Goal: Task Accomplishment & Management: Manage account settings

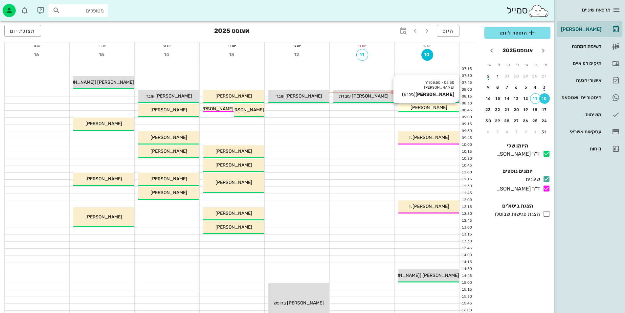
click at [428, 105] on span "[PERSON_NAME]" at bounding box center [428, 108] width 37 height 6
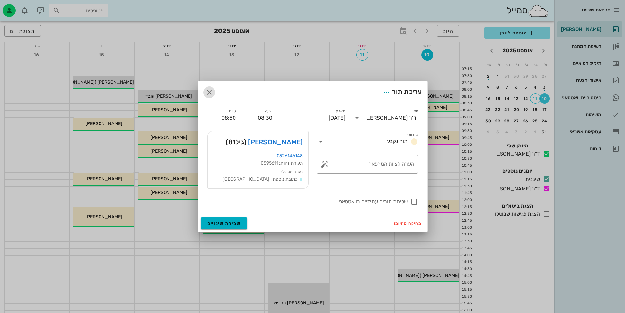
click at [210, 92] on icon "button" at bounding box center [209, 92] width 8 height 8
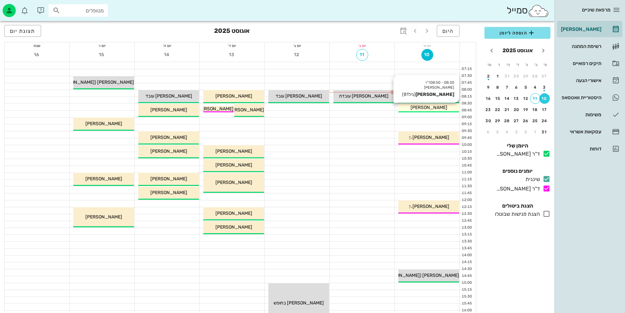
click at [409, 107] on div "[PERSON_NAME]" at bounding box center [428, 107] width 61 height 7
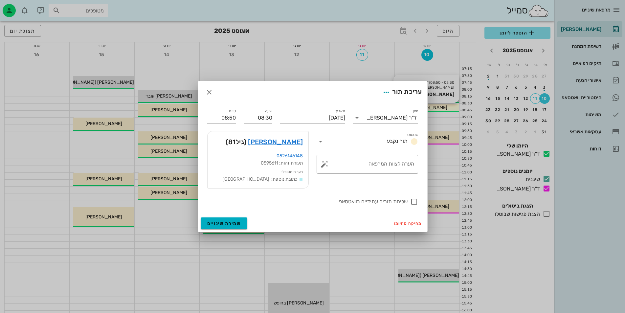
click at [409, 107] on div at bounding box center [312, 156] width 625 height 313
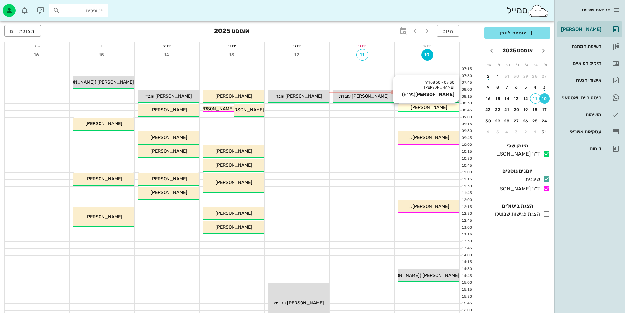
click at [409, 107] on div "[PERSON_NAME]" at bounding box center [428, 107] width 61 height 7
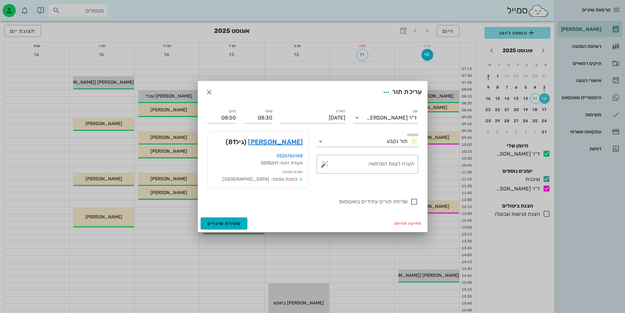
click at [442, 149] on div at bounding box center [312, 156] width 625 height 313
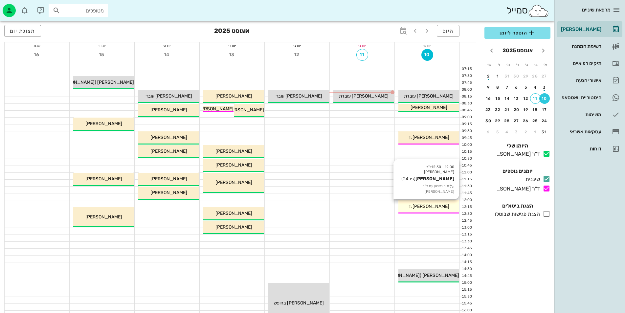
click at [412, 207] on icon at bounding box center [410, 207] width 4 height 4
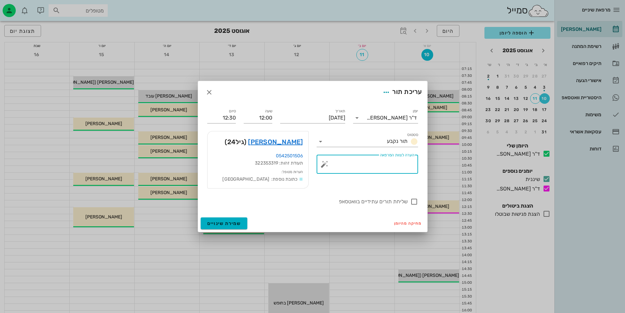
click at [371, 169] on textarea "הערה לצוות המרפאה" at bounding box center [370, 166] width 88 height 16
click at [208, 94] on icon "button" at bounding box center [209, 92] width 8 height 8
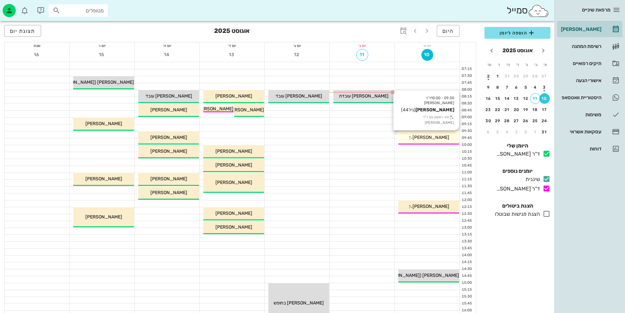
click at [427, 138] on span "[PERSON_NAME]" at bounding box center [430, 138] width 37 height 6
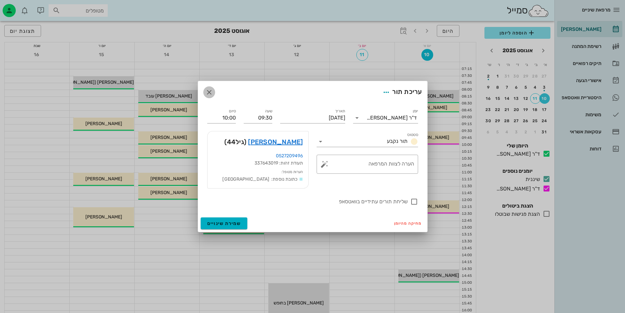
click at [206, 92] on icon "button" at bounding box center [209, 92] width 8 height 8
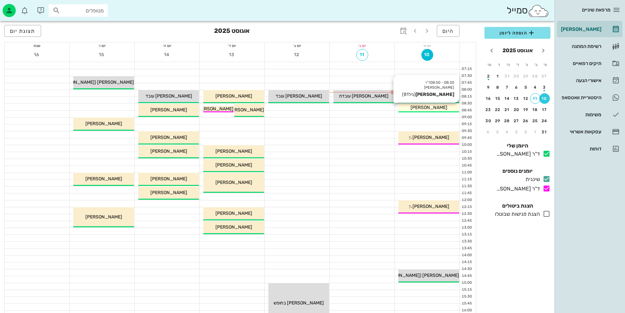
click at [433, 107] on span "[PERSON_NAME]" at bounding box center [428, 108] width 37 height 6
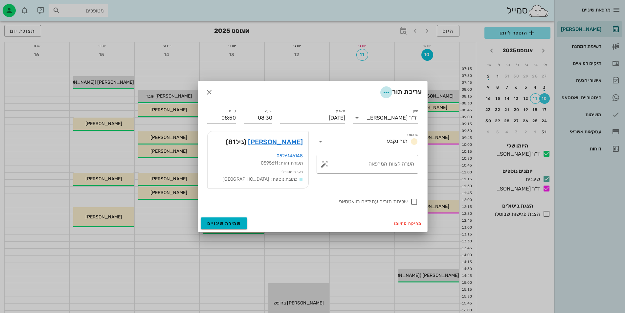
click at [386, 91] on icon "button" at bounding box center [386, 92] width 8 height 8
click at [362, 141] on input "סטטוס" at bounding box center [355, 141] width 58 height 11
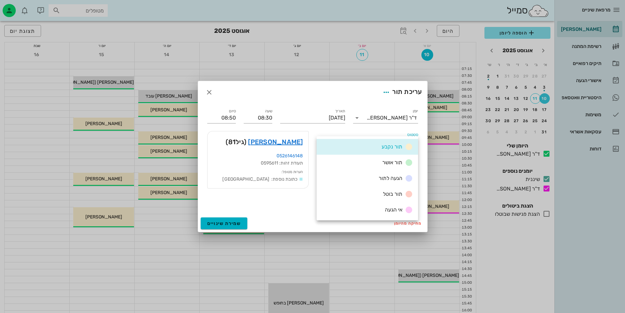
click at [361, 142] on div "תור נקבע" at bounding box center [366, 147] width 101 height 16
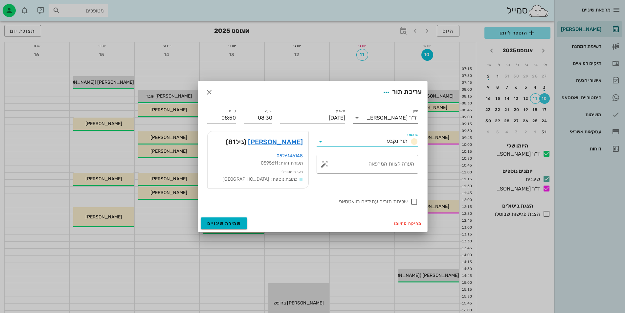
click at [356, 118] on icon at bounding box center [357, 118] width 8 height 8
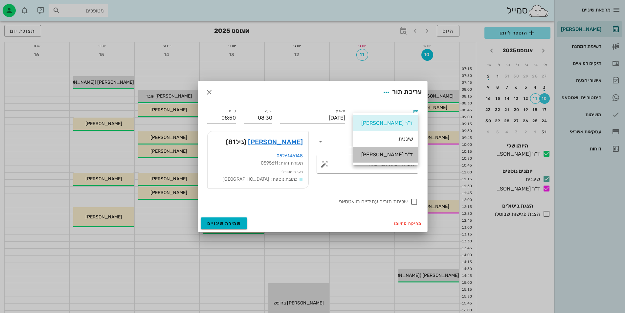
click at [382, 157] on div "ד"ר [PERSON_NAME]" at bounding box center [385, 154] width 55 height 6
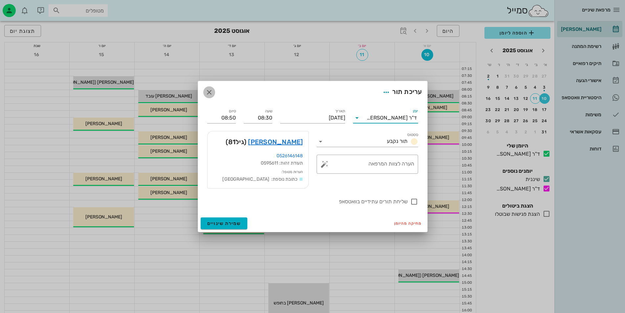
click at [208, 94] on icon "button" at bounding box center [209, 92] width 8 height 8
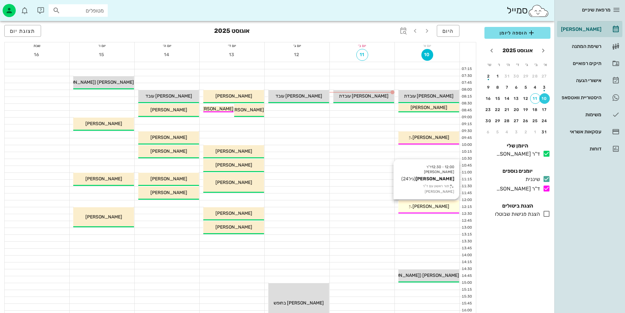
click at [412, 207] on icon at bounding box center [410, 207] width 4 height 4
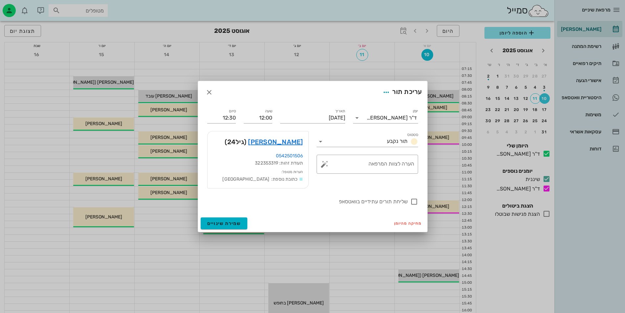
drag, startPoint x: 419, startPoint y: 207, endPoint x: 244, endPoint y: 146, distance: 185.2
click at [245, 146] on div "[PERSON_NAME] (גיל 24 )" at bounding box center [257, 141] width 101 height 21
click at [210, 94] on icon "button" at bounding box center [209, 92] width 8 height 8
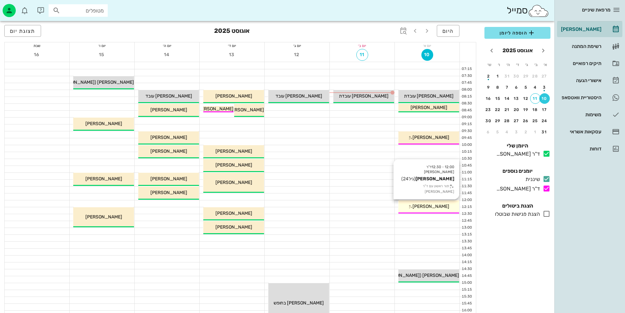
drag, startPoint x: 415, startPoint y: 211, endPoint x: 443, endPoint y: 209, distance: 28.0
click at [443, 209] on div "[PERSON_NAME]" at bounding box center [428, 206] width 61 height 7
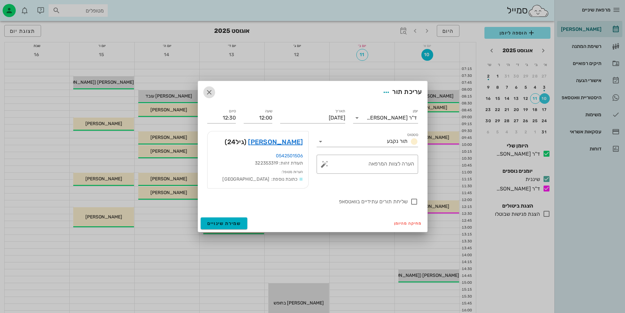
click at [206, 93] on icon "button" at bounding box center [209, 92] width 8 height 8
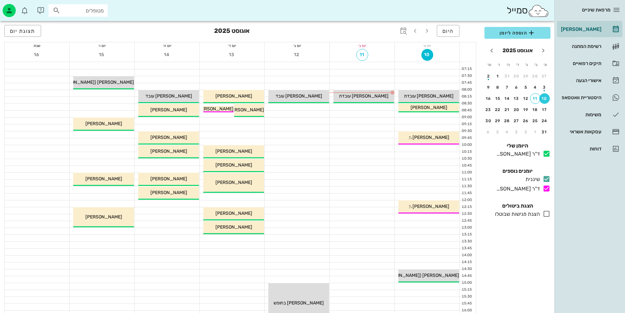
click at [425, 189] on div at bounding box center [427, 189] width 65 height 7
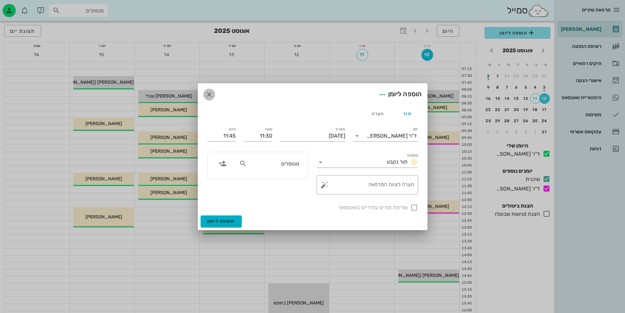
click at [209, 93] on icon "button" at bounding box center [209, 95] width 8 height 8
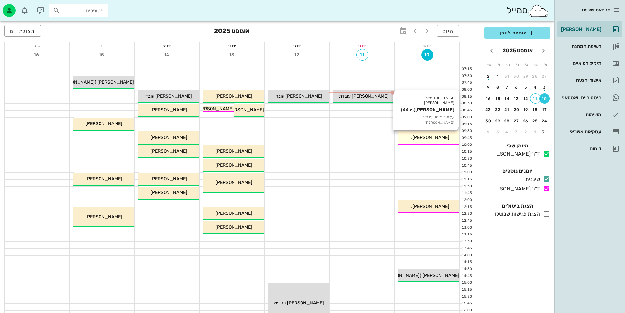
click at [428, 138] on span "[PERSON_NAME]" at bounding box center [430, 138] width 37 height 6
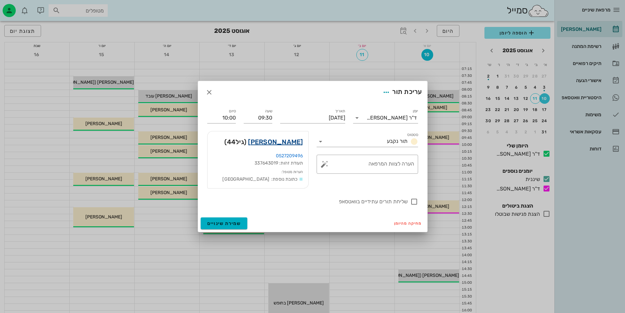
click at [296, 144] on link "[PERSON_NAME]" at bounding box center [275, 142] width 55 height 11
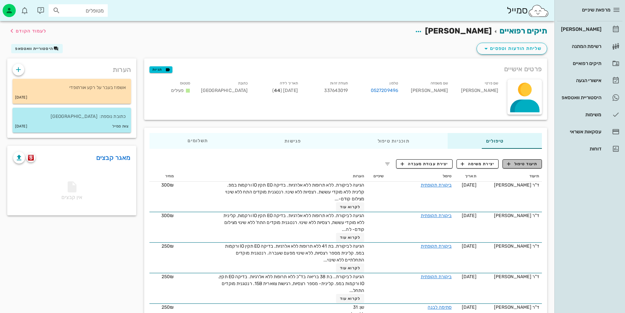
click at [516, 163] on span "תיעוד טיפול" at bounding box center [522, 164] width 31 height 6
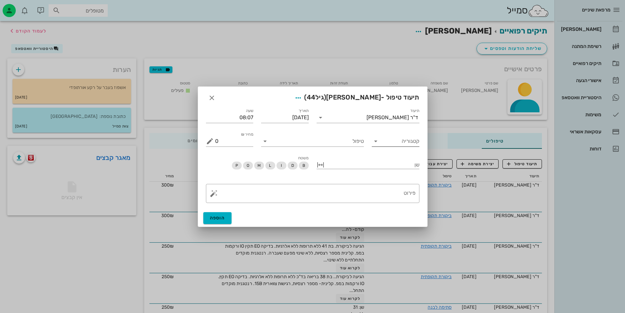
click at [374, 142] on icon at bounding box center [376, 141] width 8 height 8
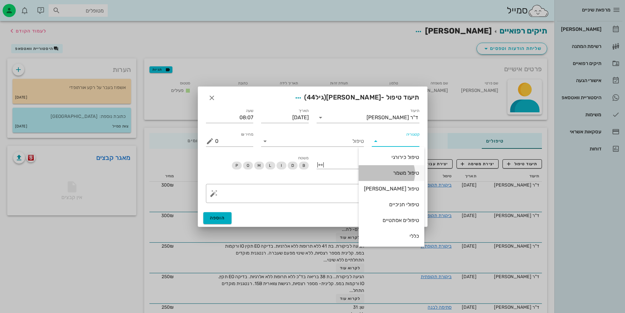
click at [382, 175] on div "טיפול משמר" at bounding box center [391, 173] width 55 height 6
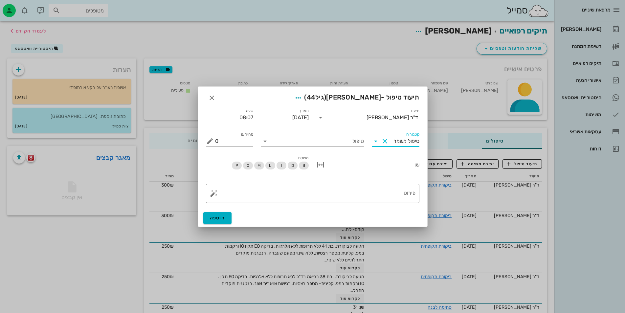
click at [377, 145] on icon at bounding box center [376, 141] width 8 height 8
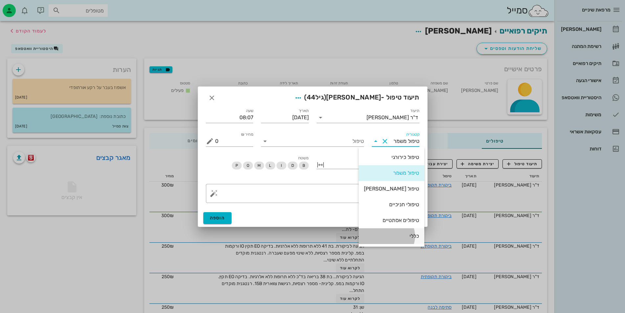
click at [400, 236] on div "כללי" at bounding box center [391, 236] width 55 height 6
type input "כללי"
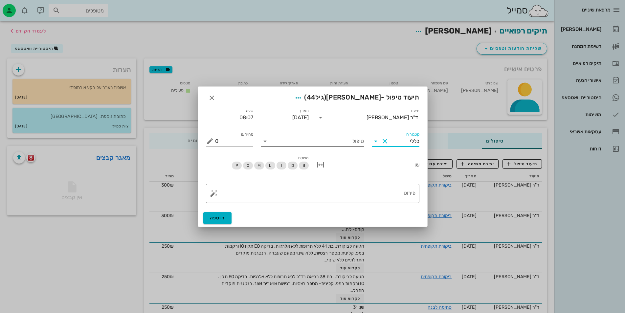
click at [279, 142] on input "טיפול" at bounding box center [317, 141] width 94 height 11
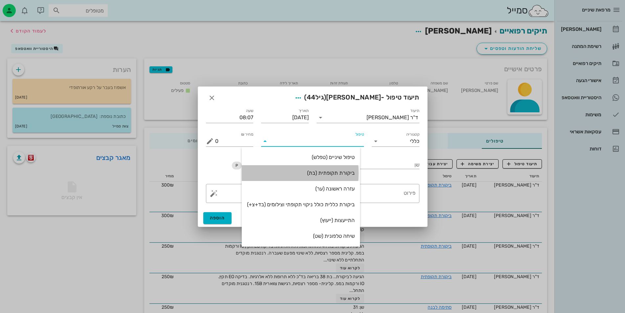
click at [327, 172] on div "ביקורת תקופתית (בת)" at bounding box center [301, 173] width 108 height 6
type input "350"
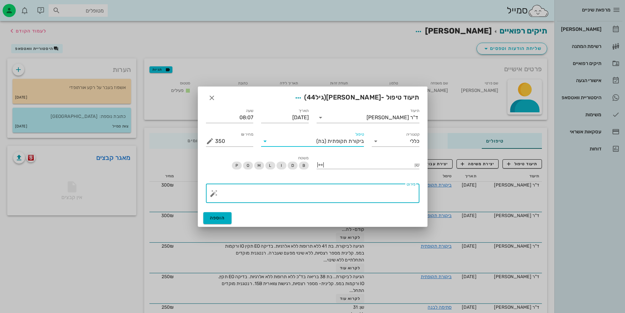
click at [345, 192] on textarea "פירוט" at bounding box center [315, 195] width 200 height 16
type textarea "עגרכלחעיגלחעג"
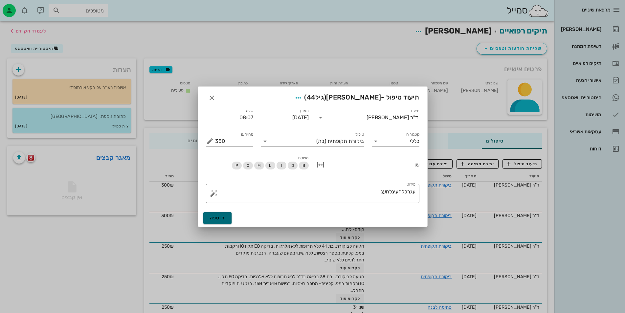
click at [217, 220] on span "הוספה" at bounding box center [217, 218] width 15 height 6
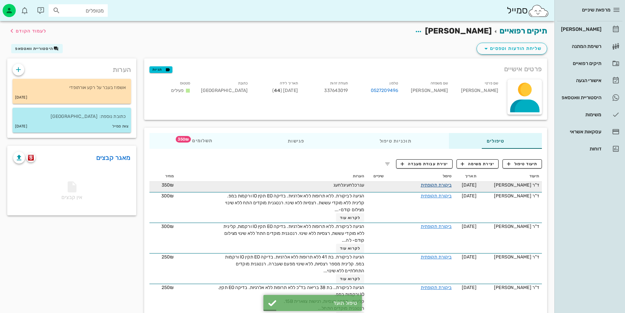
click at [430, 187] on link "ביקורת תקופתית" at bounding box center [436, 185] width 31 height 6
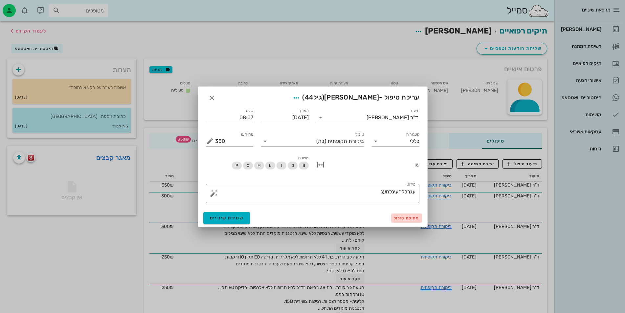
click at [403, 216] on span "מחיקת טיפול" at bounding box center [407, 218] width 26 height 5
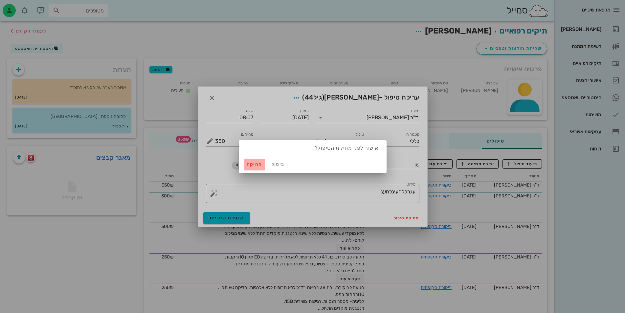
click at [256, 166] on span "מחיקה" at bounding box center [255, 165] width 16 height 6
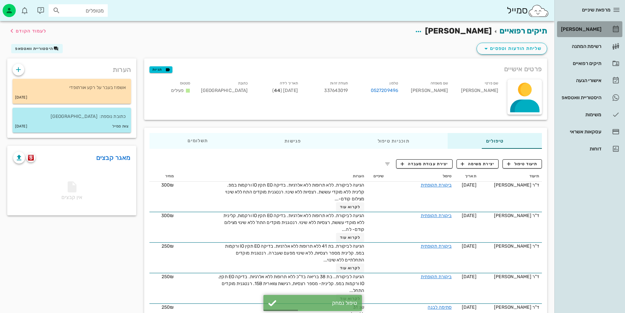
click at [587, 22] on link "[PERSON_NAME]" at bounding box center [589, 29] width 65 height 16
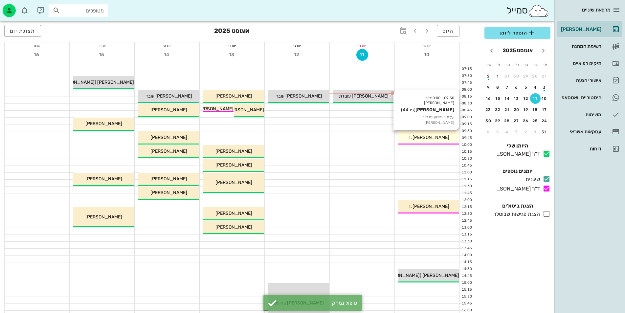
click at [432, 139] on span "[PERSON_NAME]" at bounding box center [430, 138] width 37 height 6
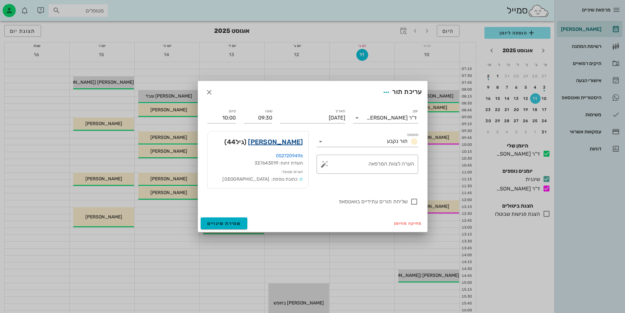
click at [295, 139] on link "[PERSON_NAME]" at bounding box center [275, 142] width 55 height 11
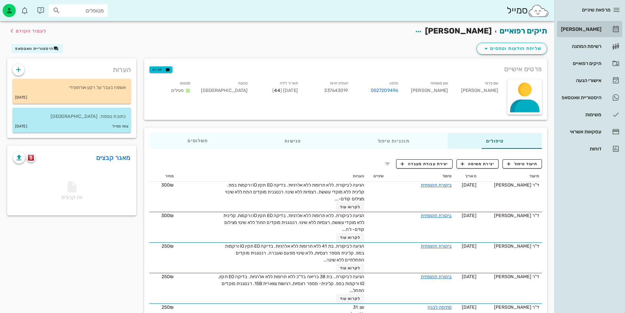
click at [594, 29] on div "[PERSON_NAME]" at bounding box center [580, 29] width 42 height 5
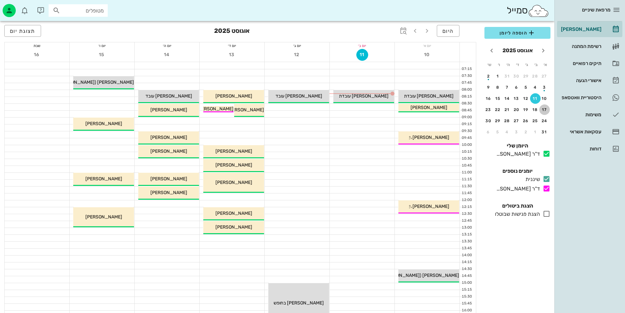
click at [544, 108] on div "17" at bounding box center [544, 109] width 11 height 5
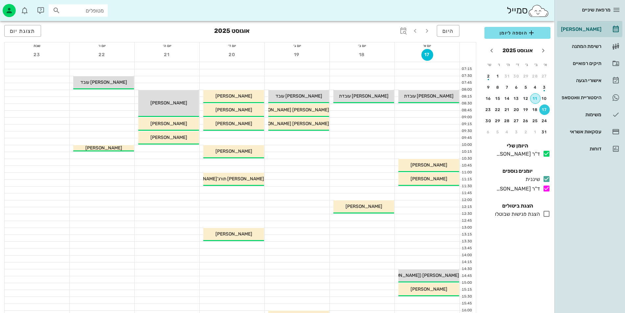
click at [533, 101] on button "11" at bounding box center [535, 98] width 11 height 11
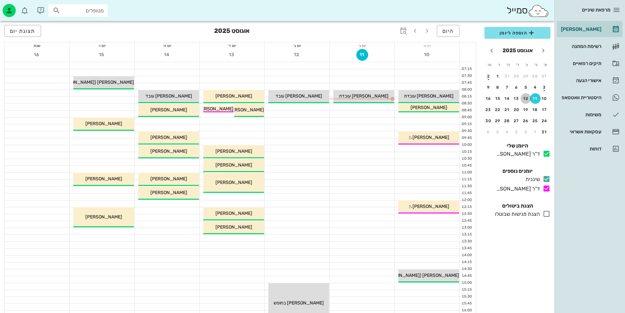
click at [524, 100] on div "12" at bounding box center [525, 98] width 11 height 5
drag, startPoint x: 310, startPoint y: 133, endPoint x: 313, endPoint y: 152, distance: 19.2
click at [311, 155] on div at bounding box center [297, 155] width 65 height 7
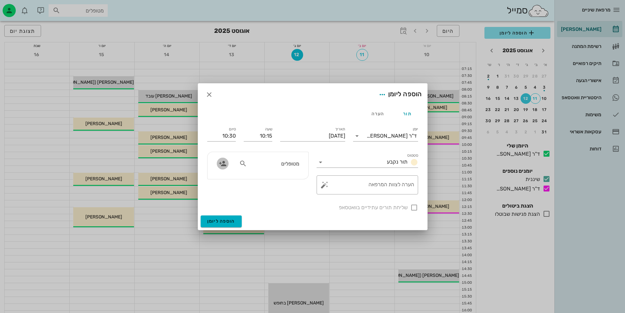
click at [221, 163] on icon "button" at bounding box center [223, 164] width 8 height 8
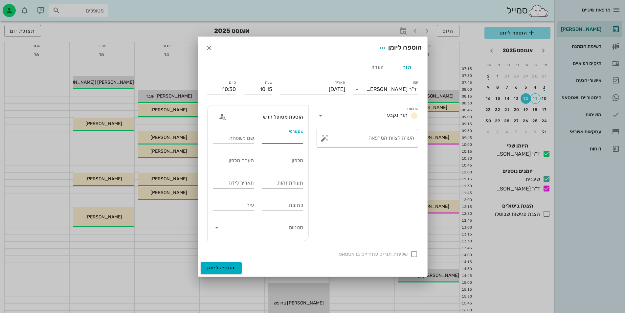
click at [282, 139] on input "שם פרטי" at bounding box center [282, 138] width 41 height 11
type input "[PERSON_NAME]"
type input "0546555421"
click at [229, 268] on span "הוספה ליומן" at bounding box center [221, 268] width 28 height 6
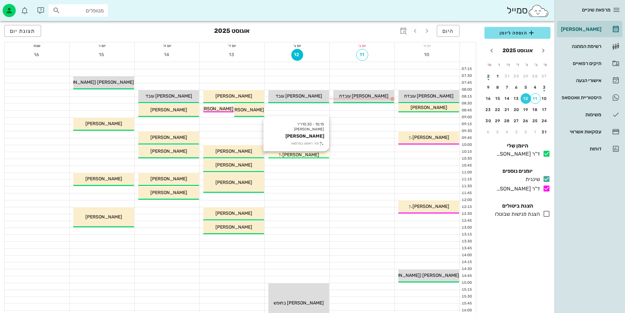
click at [293, 153] on span "[PERSON_NAME]" at bounding box center [300, 155] width 37 height 6
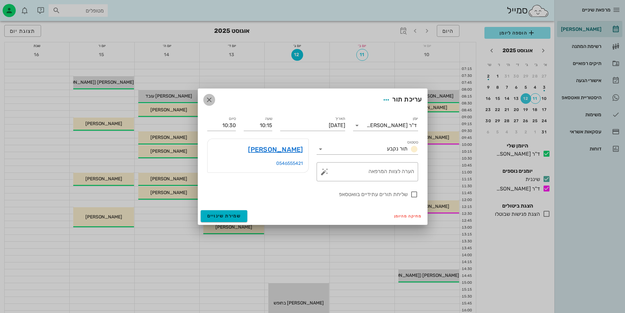
click at [209, 97] on icon "button" at bounding box center [209, 100] width 8 height 8
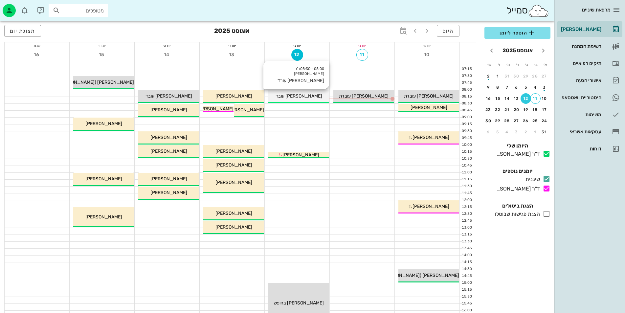
click at [300, 94] on span "[PERSON_NAME] עובד" at bounding box center [298, 96] width 47 height 6
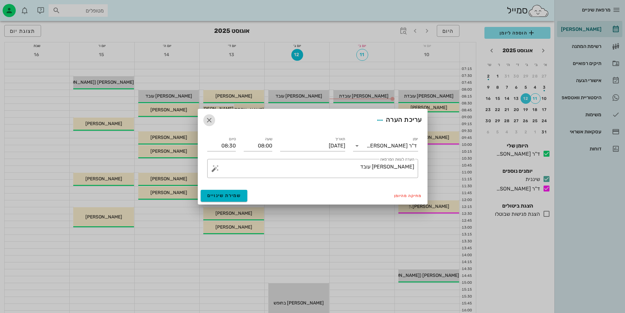
click at [210, 119] on icon "button" at bounding box center [209, 120] width 8 height 8
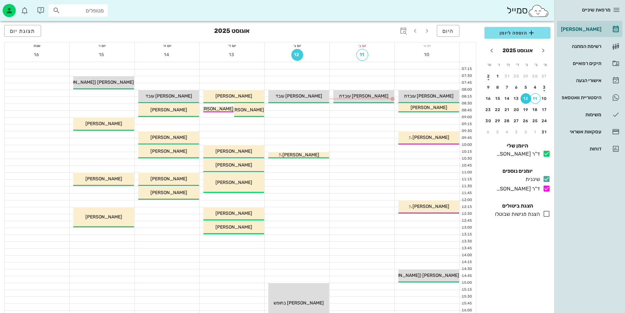
click at [297, 52] on span "12" at bounding box center [297, 55] width 12 height 6
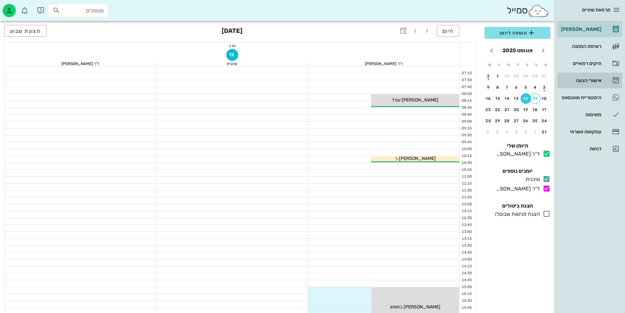
click at [580, 78] on div "אישורי הגעה" at bounding box center [580, 80] width 42 height 5
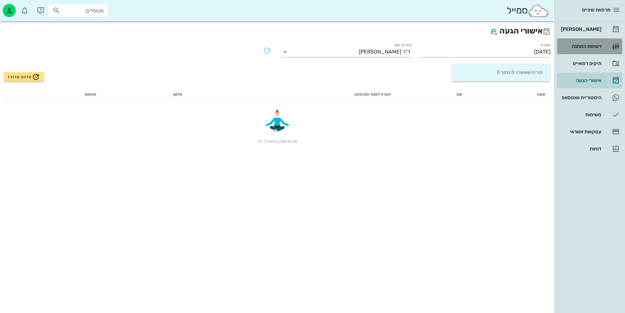
click at [579, 48] on div "רשימת המתנה" at bounding box center [580, 46] width 42 height 5
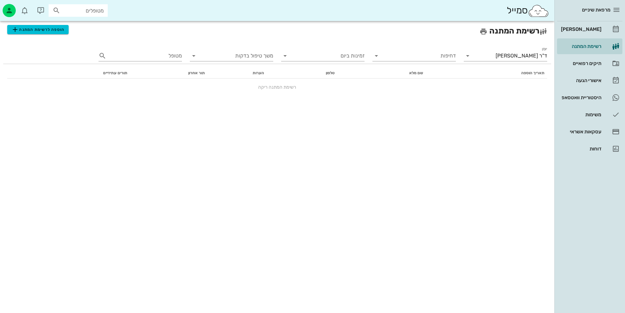
click at [588, 21] on hr at bounding box center [589, 21] width 65 height 0
click at [585, 32] on div "[PERSON_NAME]" at bounding box center [580, 29] width 42 height 11
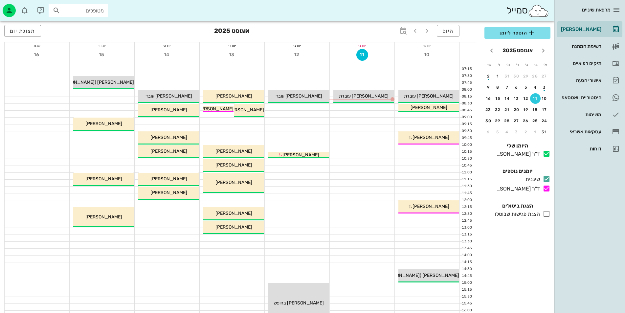
click at [308, 50] on div "12" at bounding box center [297, 55] width 65 height 13
click at [297, 56] on span "12" at bounding box center [297, 55] width 12 height 6
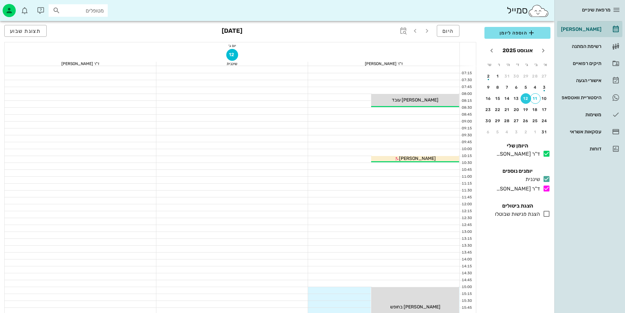
click at [524, 99] on div "12" at bounding box center [525, 98] width 11 height 5
click at [533, 100] on div "11" at bounding box center [535, 98] width 10 height 5
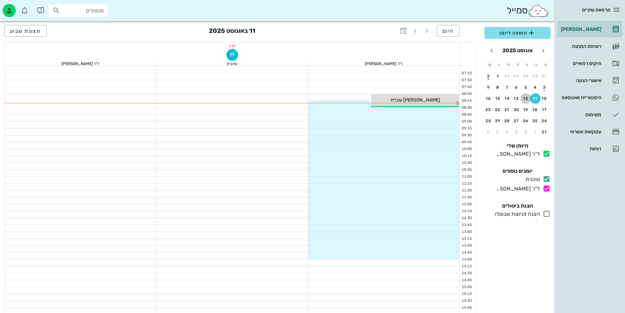
click at [524, 97] on div "12" at bounding box center [525, 98] width 11 height 5
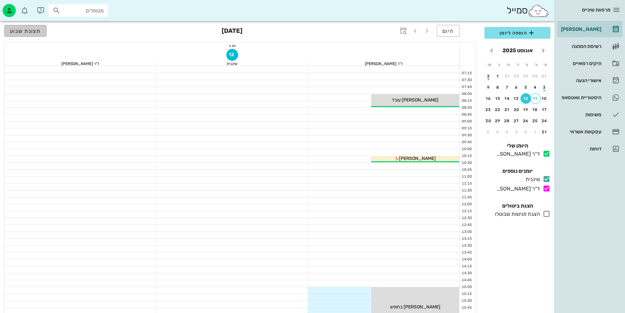
click at [24, 28] on span "תצוגת שבוע" at bounding box center [25, 31] width 31 height 6
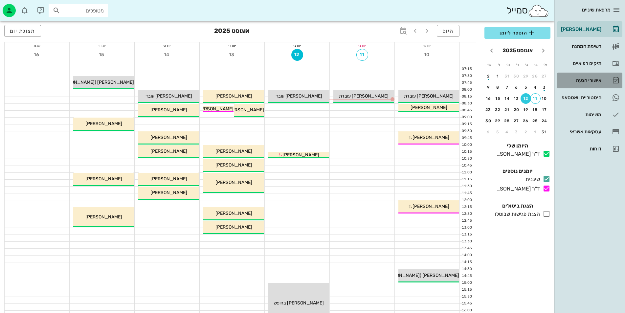
click at [595, 81] on div "אישורי הגעה" at bounding box center [580, 80] width 42 height 5
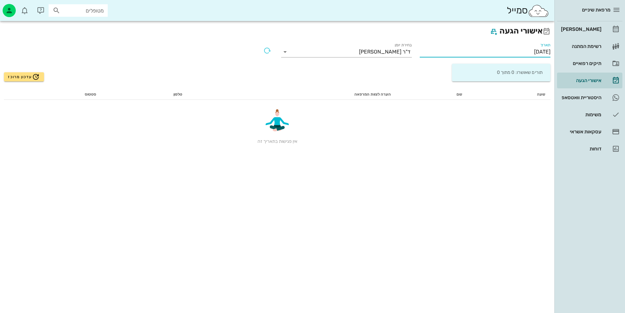
click at [514, 51] on input "[DATE]" at bounding box center [485, 52] width 131 height 11
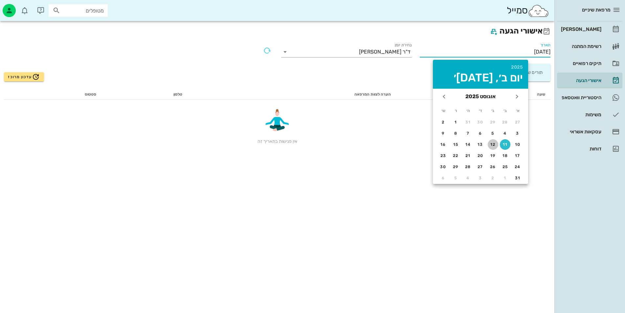
click at [491, 144] on div "12" at bounding box center [493, 144] width 11 height 5
type input "[DATE]"
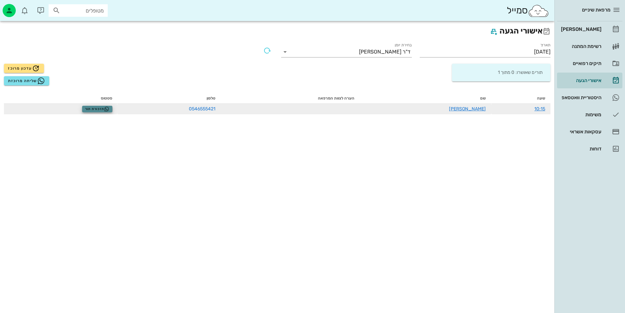
click at [98, 109] on span "תזכורת תור" at bounding box center [97, 108] width 25 height 5
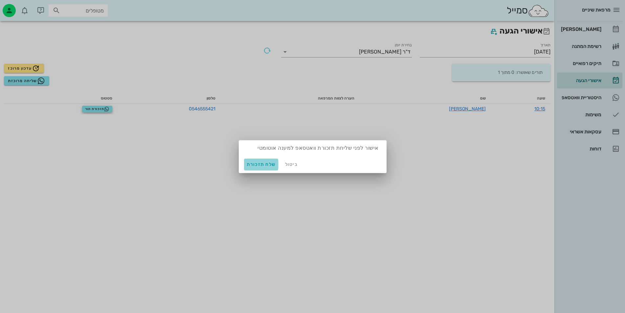
click at [270, 162] on span "שלח תזכורת" at bounding box center [261, 165] width 29 height 6
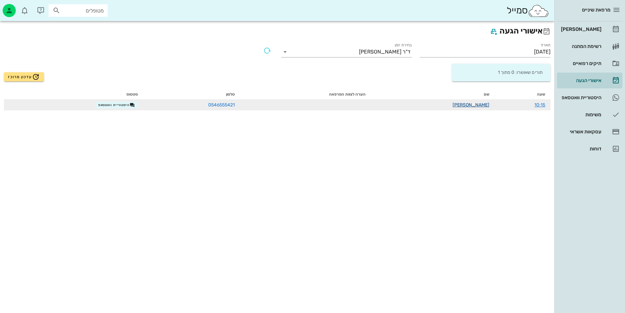
click at [480, 107] on link "[PERSON_NAME]" at bounding box center [470, 105] width 37 height 6
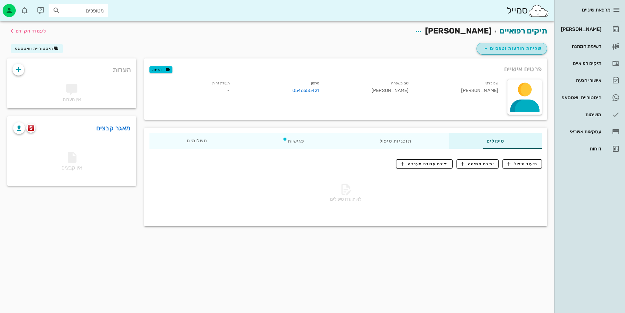
click at [505, 45] on span "שליחת הודעות וטפסים" at bounding box center [511, 49] width 59 height 8
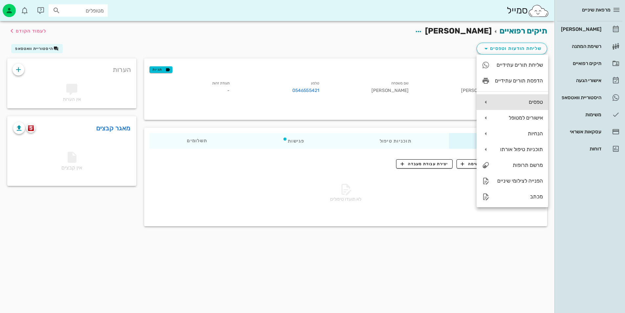
click at [485, 98] on div "טפסים" at bounding box center [512, 102] width 72 height 16
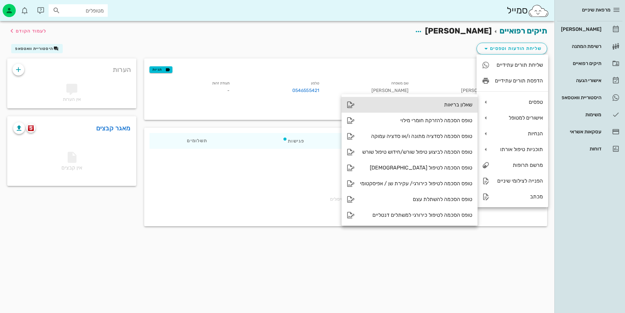
click at [465, 106] on div "שאלון בריאות" at bounding box center [416, 104] width 112 height 6
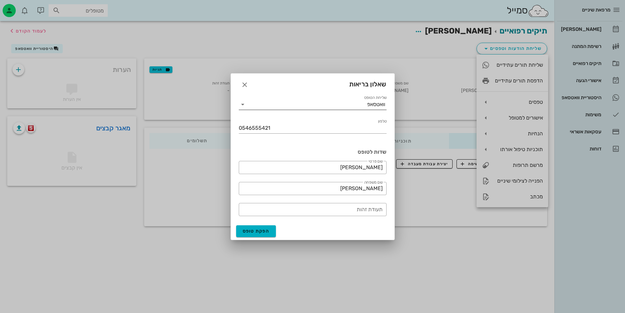
click at [254, 102] on input "שליחת הטופס" at bounding box center [307, 104] width 119 height 11
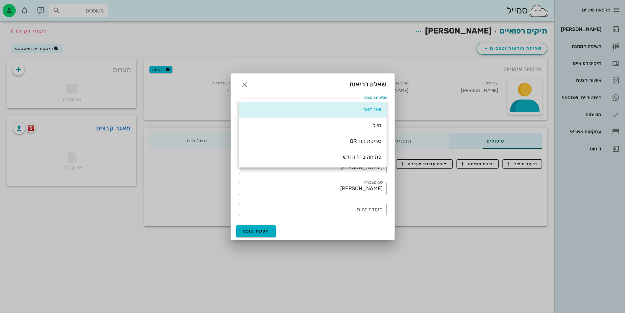
click at [255, 105] on div "וואטסאפ" at bounding box center [312, 109] width 137 height 14
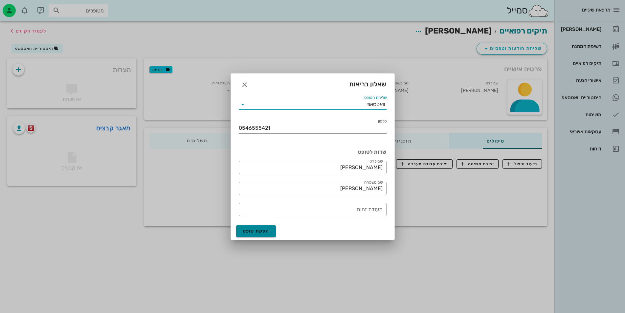
click at [263, 229] on span "הפקת טופס" at bounding box center [256, 231] width 27 height 6
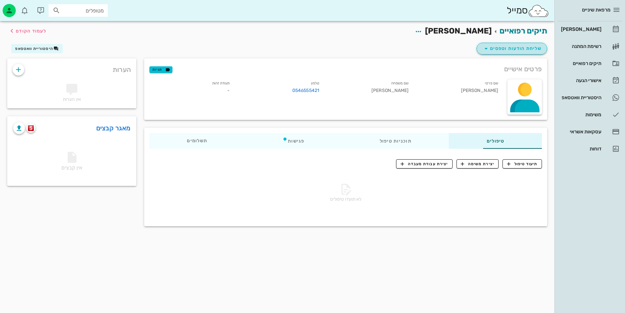
click at [534, 49] on span "שליחת הודעות וטפסים" at bounding box center [511, 49] width 59 height 8
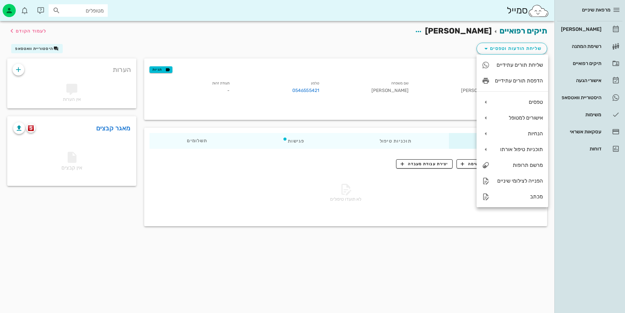
click at [379, 87] on div "שם משפחה [PERSON_NAME]" at bounding box center [369, 88] width 90 height 20
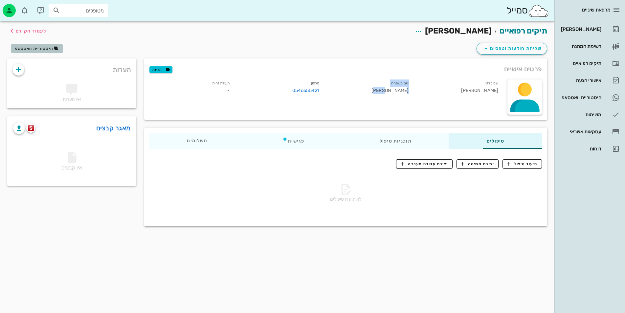
click at [60, 49] on button "היסטוריית וואטסאפ" at bounding box center [37, 48] width 52 height 9
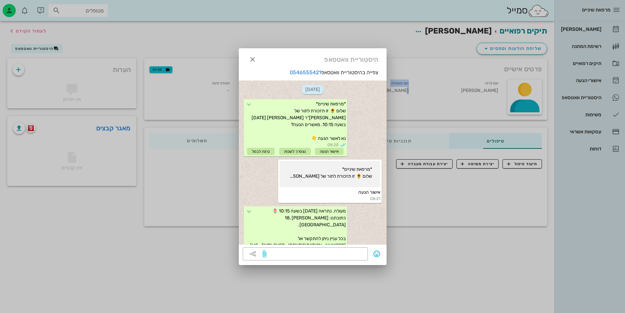
scroll to position [40, 0]
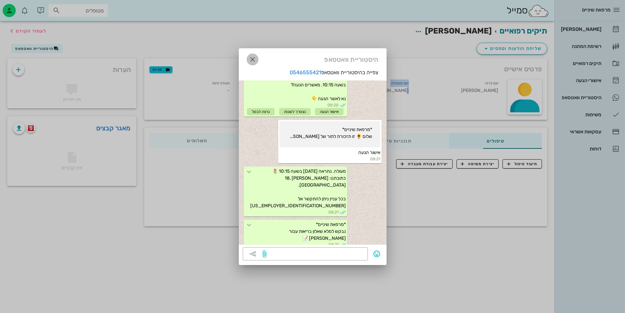
click at [252, 64] on button "button" at bounding box center [253, 60] width 12 height 12
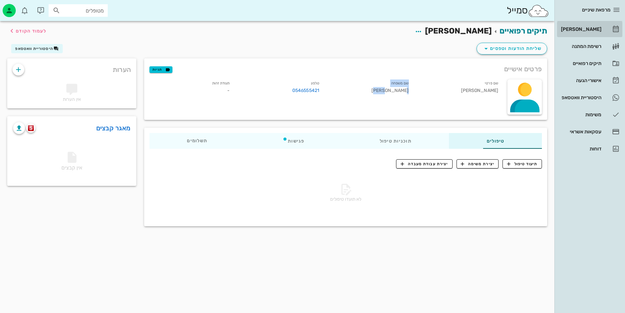
click at [603, 32] on link "[PERSON_NAME]" at bounding box center [589, 29] width 65 height 16
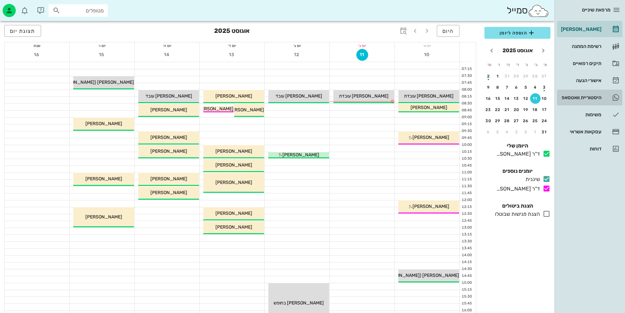
click at [584, 99] on div "היסטוריית וואטסאפ" at bounding box center [580, 97] width 42 height 5
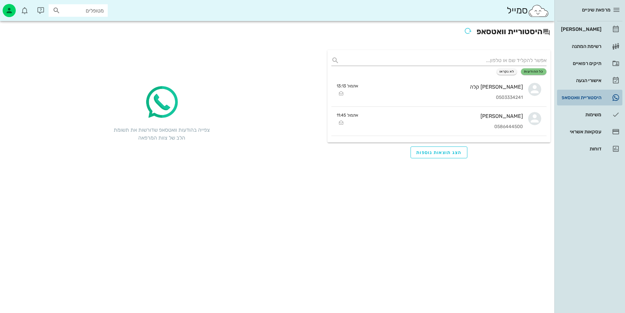
click at [584, 99] on div "היסטוריית וואטסאפ" at bounding box center [580, 97] width 42 height 5
click at [510, 70] on span "לא נקראו" at bounding box center [506, 72] width 15 height 4
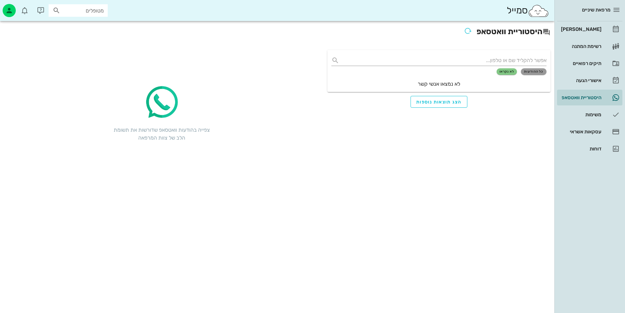
click at [533, 69] on button "כל ההודעות" at bounding box center [534, 71] width 26 height 7
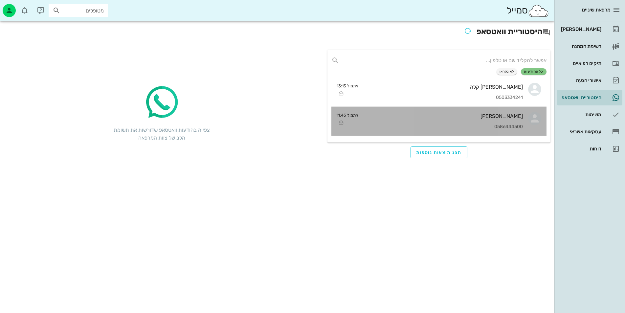
click at [509, 114] on div "[PERSON_NAME]" at bounding box center [442, 116] width 159 height 6
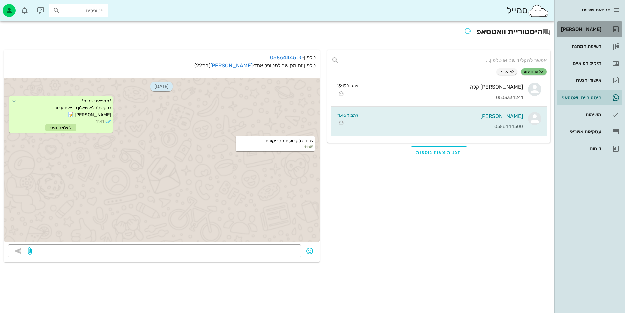
click at [586, 24] on div "[PERSON_NAME]" at bounding box center [580, 29] width 42 height 11
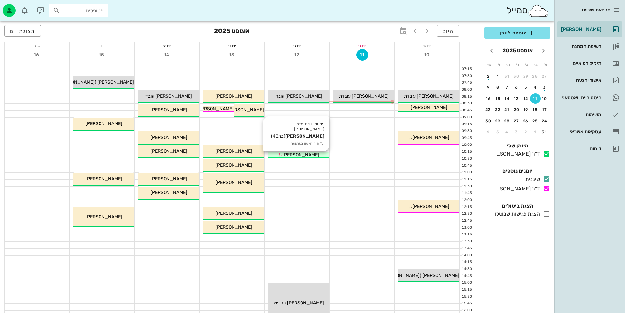
click at [297, 152] on div "10:15 - 10:30 ד"ר [PERSON_NAME] [PERSON_NAME] (בת 42 ) תור ראשון במרפאה [PERSON…" at bounding box center [298, 155] width 61 height 7
click at [298, 152] on span "[PERSON_NAME]" at bounding box center [300, 155] width 37 height 6
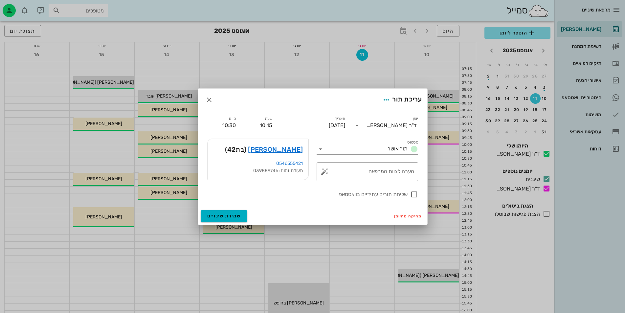
click at [298, 152] on div at bounding box center [312, 156] width 625 height 313
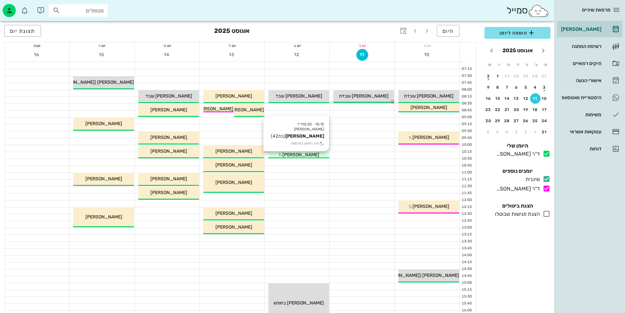
click at [298, 152] on span "[PERSON_NAME]" at bounding box center [300, 155] width 37 height 6
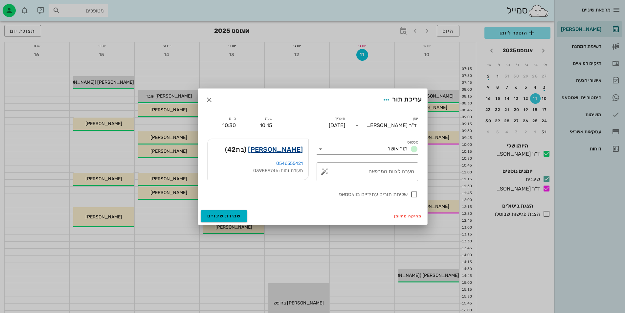
click at [292, 152] on link "[PERSON_NAME]" at bounding box center [275, 149] width 55 height 11
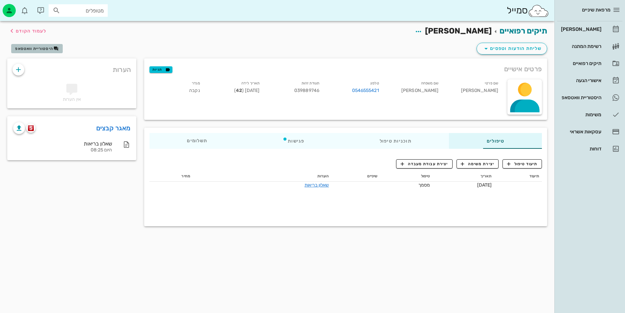
click at [37, 48] on span "היסטוריית וואטסאפ" at bounding box center [34, 48] width 38 height 5
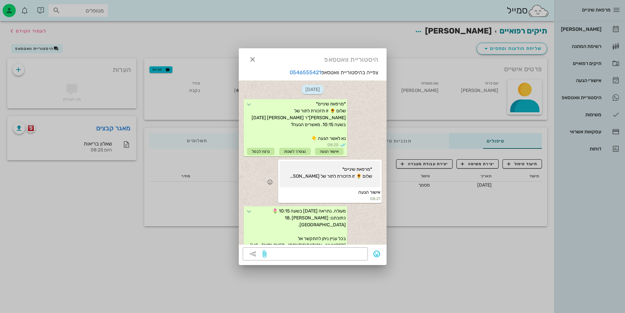
scroll to position [40, 0]
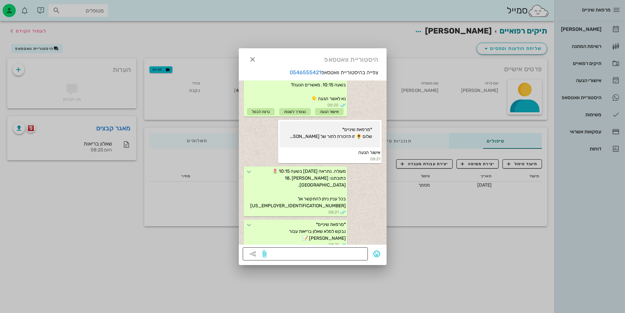
click at [331, 251] on textarea at bounding box center [316, 254] width 96 height 11
type textarea "היי [PERSON_NAME]"
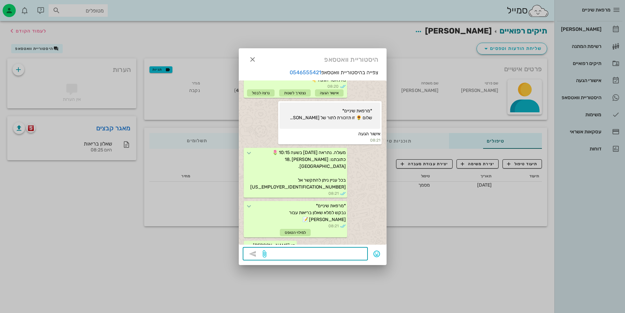
scroll to position [77, 0]
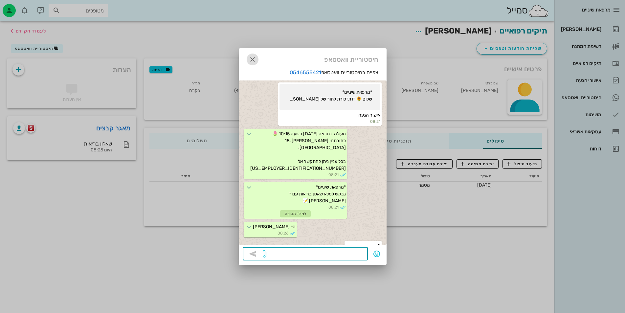
click at [255, 61] on icon "button" at bounding box center [253, 59] width 8 height 8
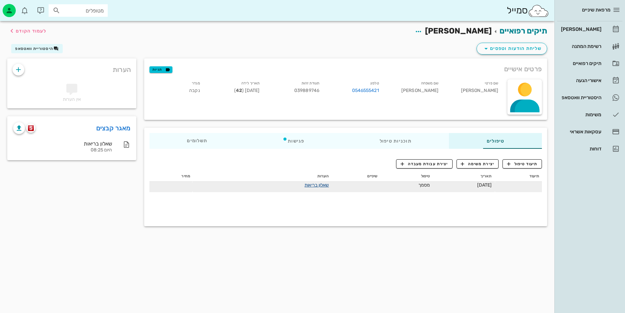
click at [304, 184] on link "שאלון בריאות" at bounding box center [316, 185] width 24 height 6
